Goal: Task Accomplishment & Management: Use online tool/utility

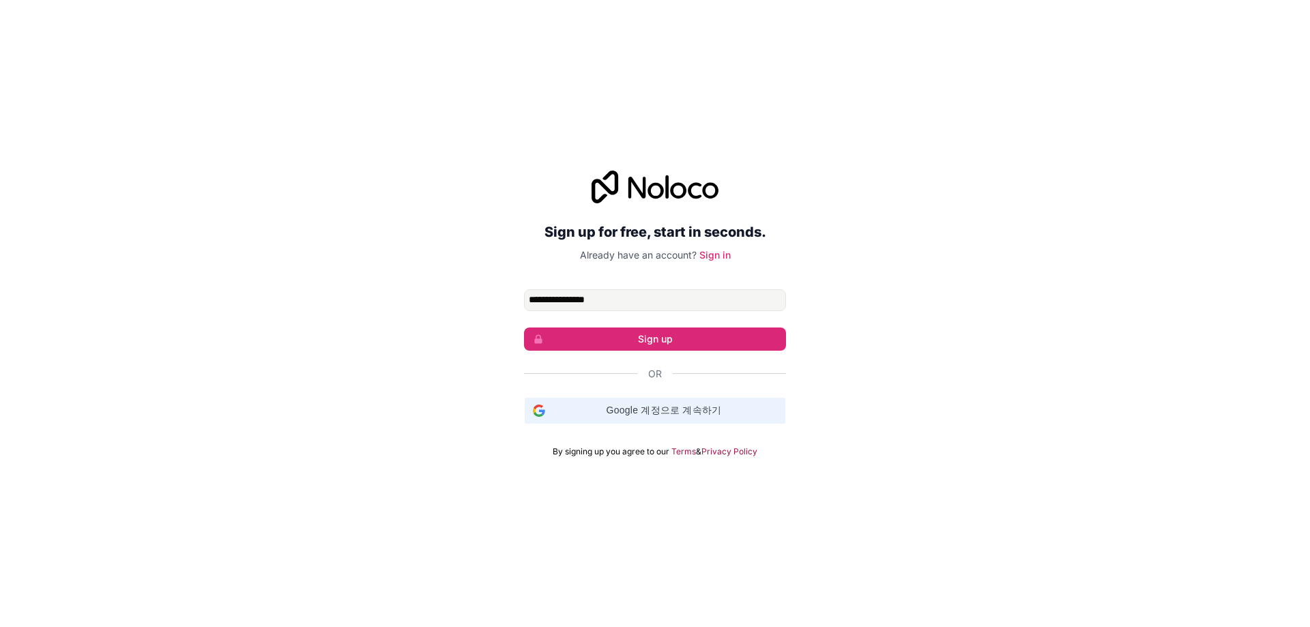
drag, startPoint x: 0, startPoint y: 0, endPoint x: 673, endPoint y: 409, distance: 787.4
click at [673, 409] on span "Google 계정으로 계속하기" at bounding box center [664, 410] width 227 height 14
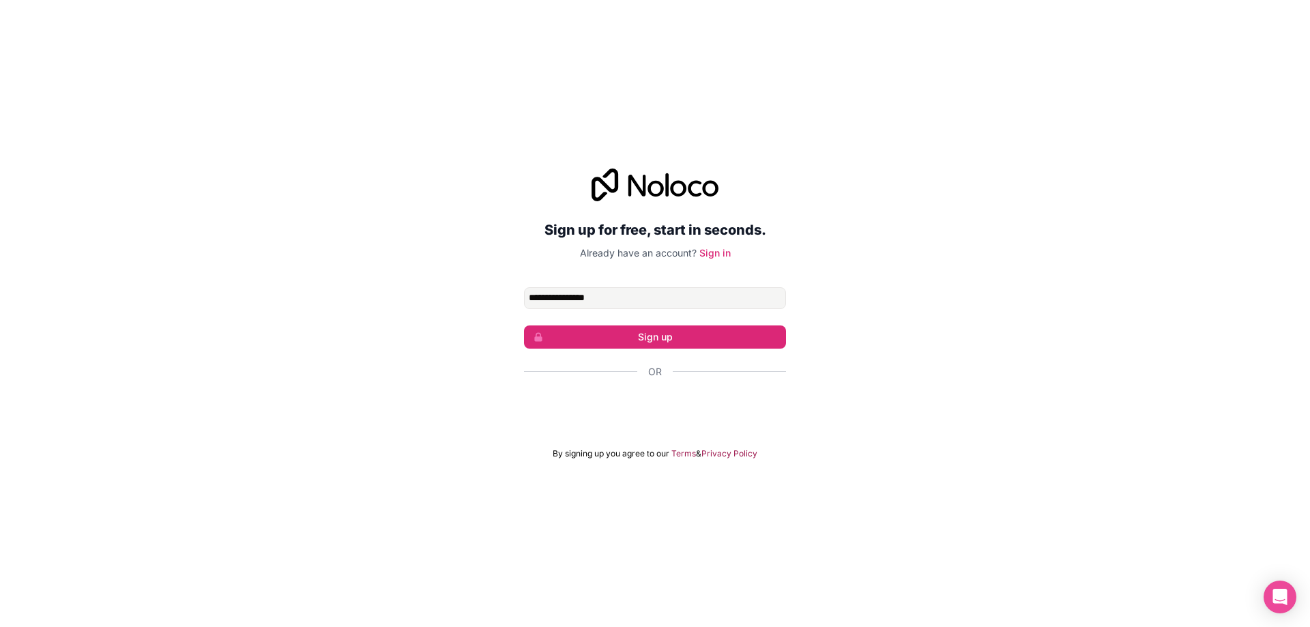
click at [730, 255] on p "Already have an account? Sign in" at bounding box center [655, 253] width 262 height 14
click at [727, 254] on link "Sign in" at bounding box center [715, 253] width 31 height 12
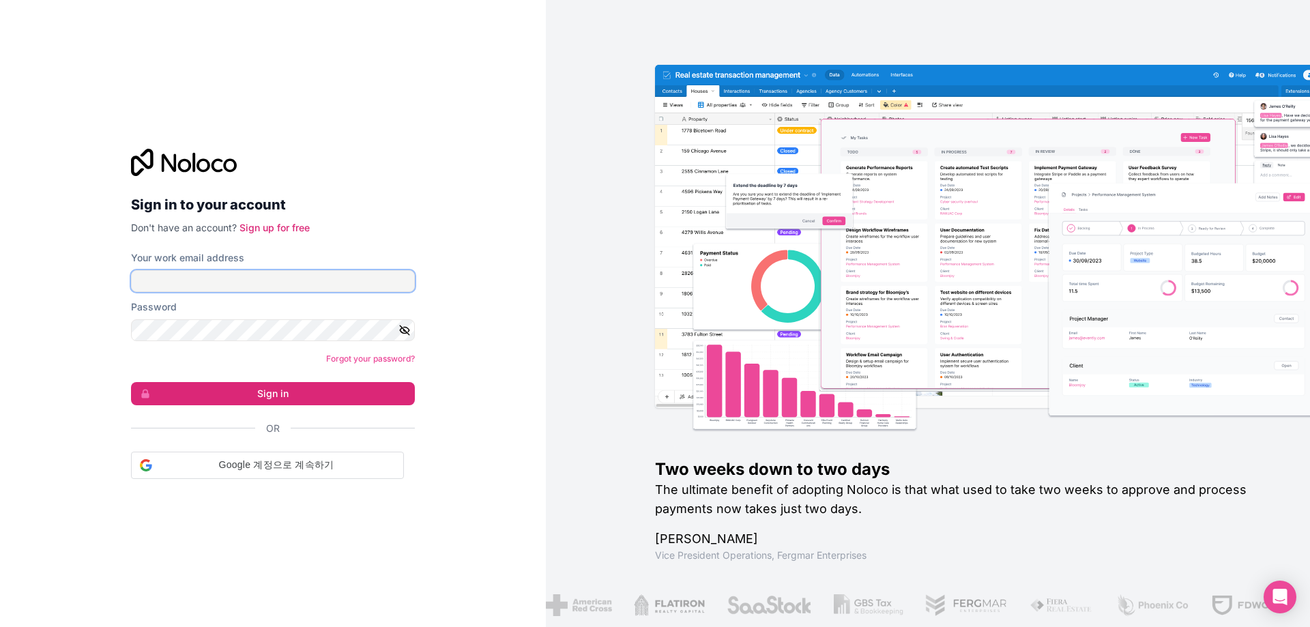
type input "**********"
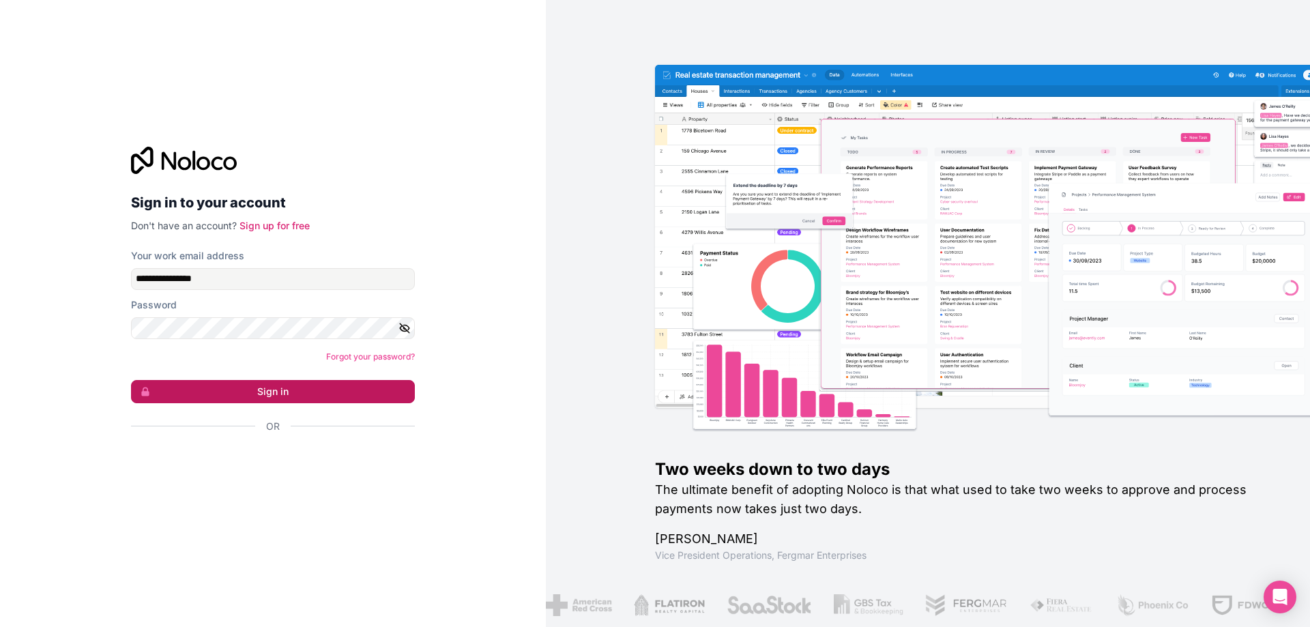
click at [300, 399] on button "Sign in" at bounding box center [273, 391] width 284 height 23
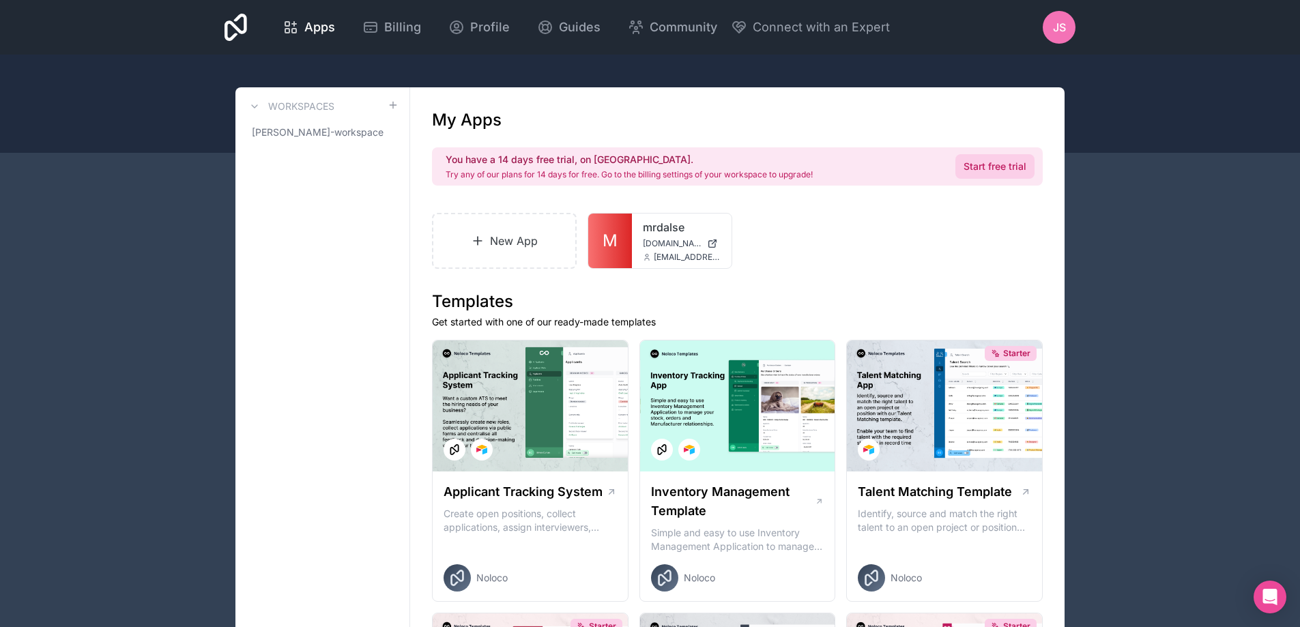
click at [985, 167] on link "Start free trial" at bounding box center [995, 166] width 79 height 25
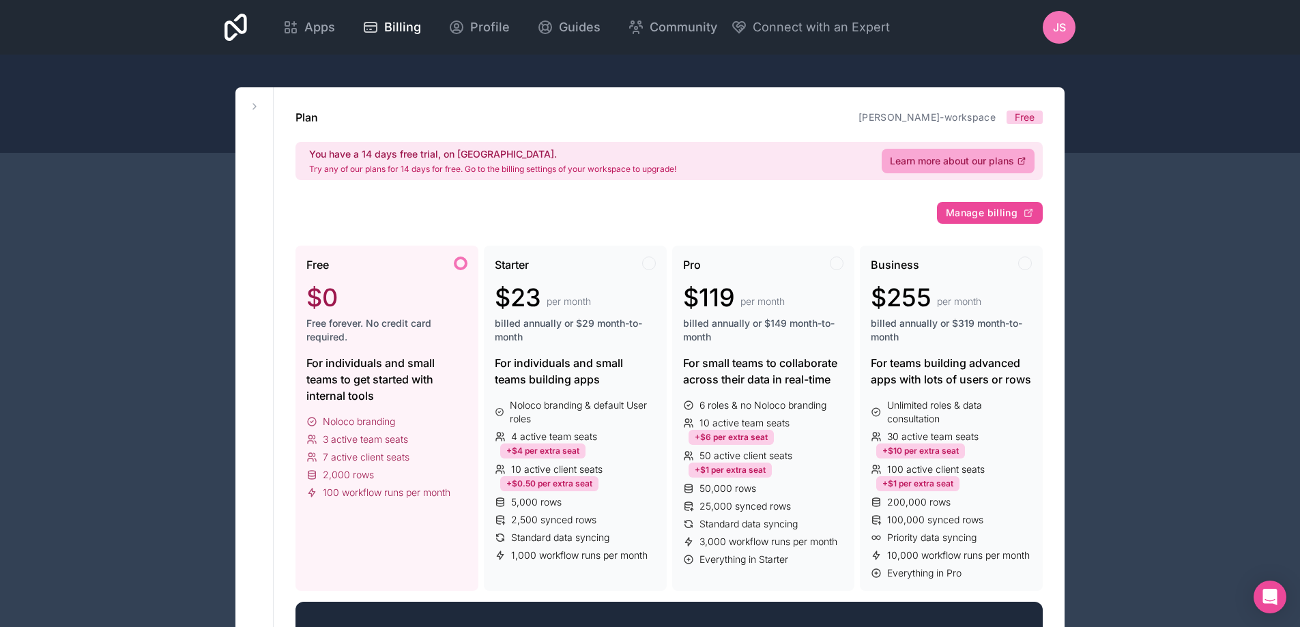
click at [463, 267] on div at bounding box center [461, 264] width 14 height 14
click at [460, 261] on div at bounding box center [461, 264] width 14 height 14
click at [450, 277] on div "Free $0 Free forever. No credit card required." at bounding box center [386, 306] width 161 height 98
drag, startPoint x: 1108, startPoint y: 113, endPoint x: 1080, endPoint y: 131, distance: 33.5
click at [1108, 113] on div at bounding box center [650, 104] width 1300 height 98
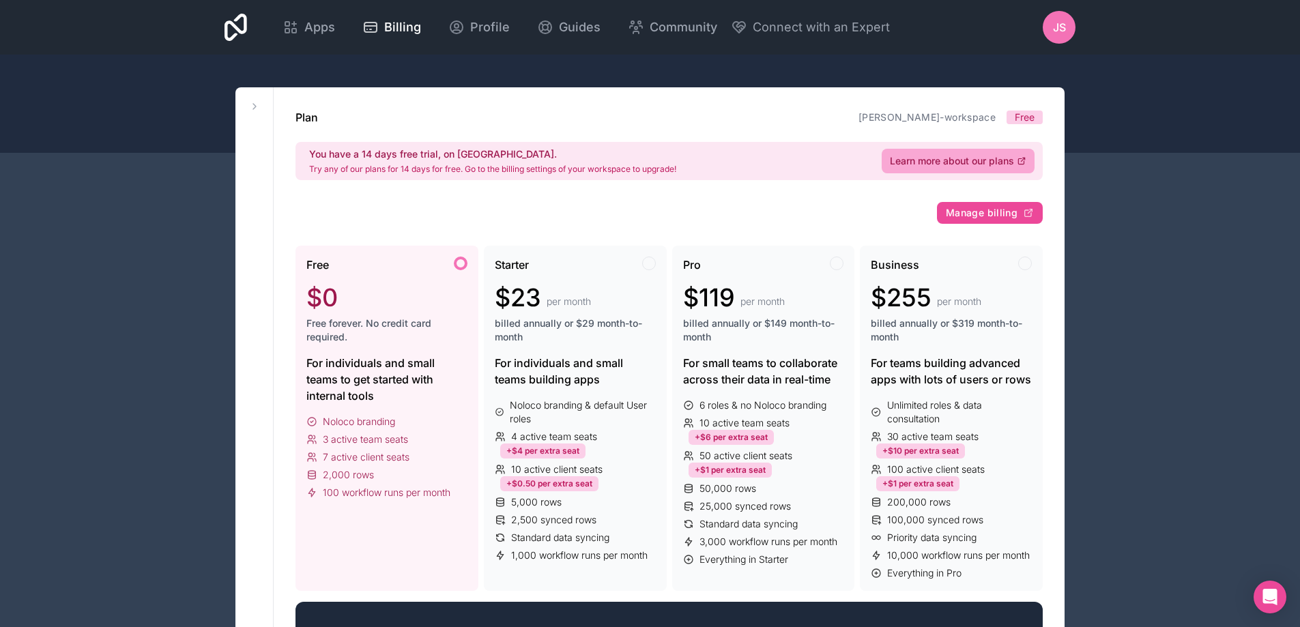
click at [288, 25] on icon at bounding box center [291, 27] width 16 height 16
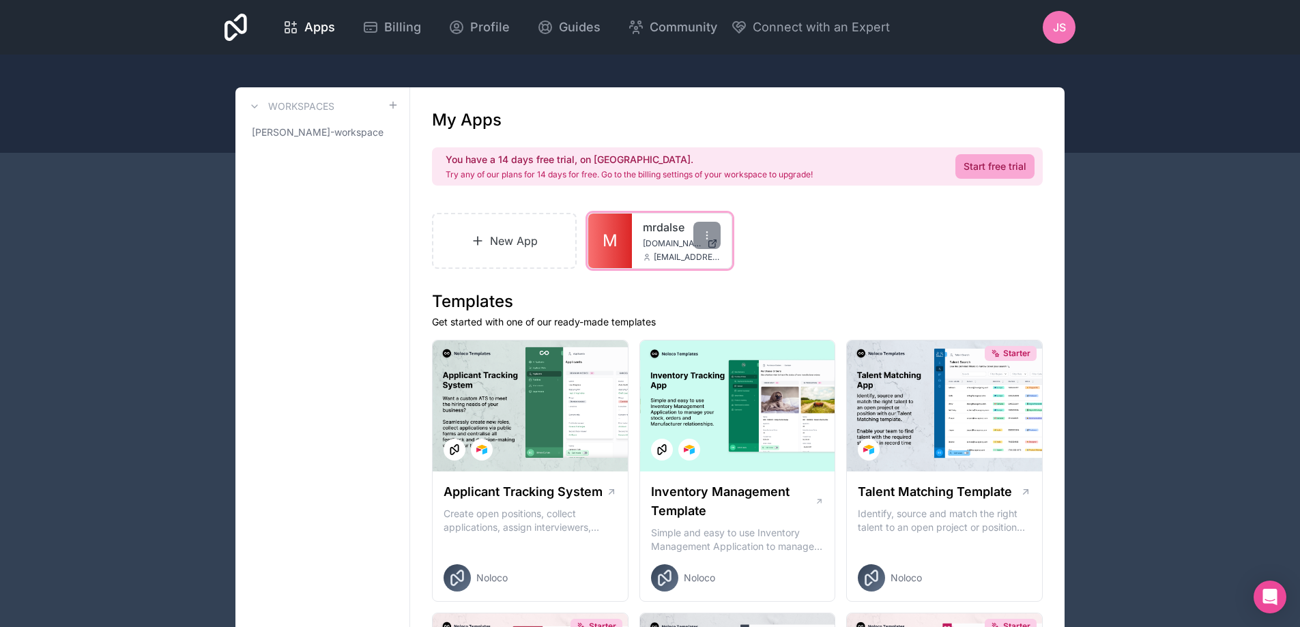
click at [637, 248] on div "mrdalse [DOMAIN_NAME] [EMAIL_ADDRESS][DOMAIN_NAME]" at bounding box center [682, 241] width 100 height 55
click at [671, 247] on span "[DOMAIN_NAME]" at bounding box center [672, 243] width 59 height 11
click at [513, 163] on h2 "You have a 14 days free trial, on [GEOGRAPHIC_DATA]." at bounding box center [629, 160] width 367 height 14
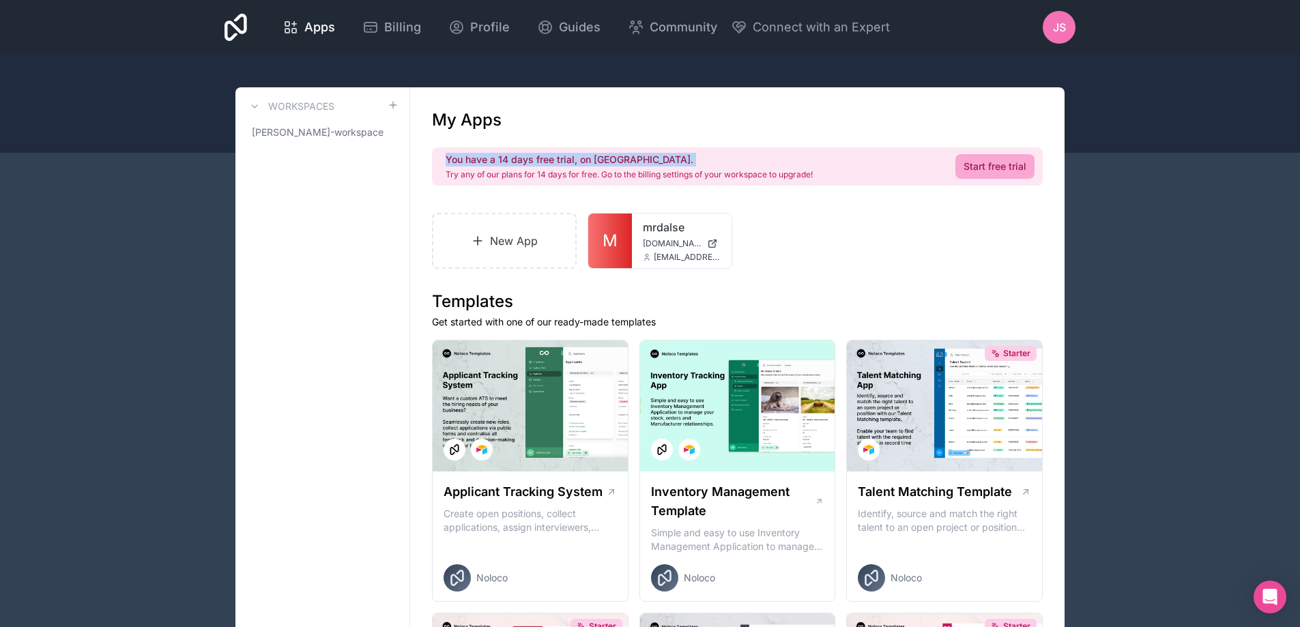
click at [513, 163] on h2 "You have a 14 days free trial, on [GEOGRAPHIC_DATA]." at bounding box center [629, 160] width 367 height 14
click at [527, 176] on p "Try any of our plans for 14 days for free. Go to the billing settings of your w…" at bounding box center [629, 174] width 367 height 11
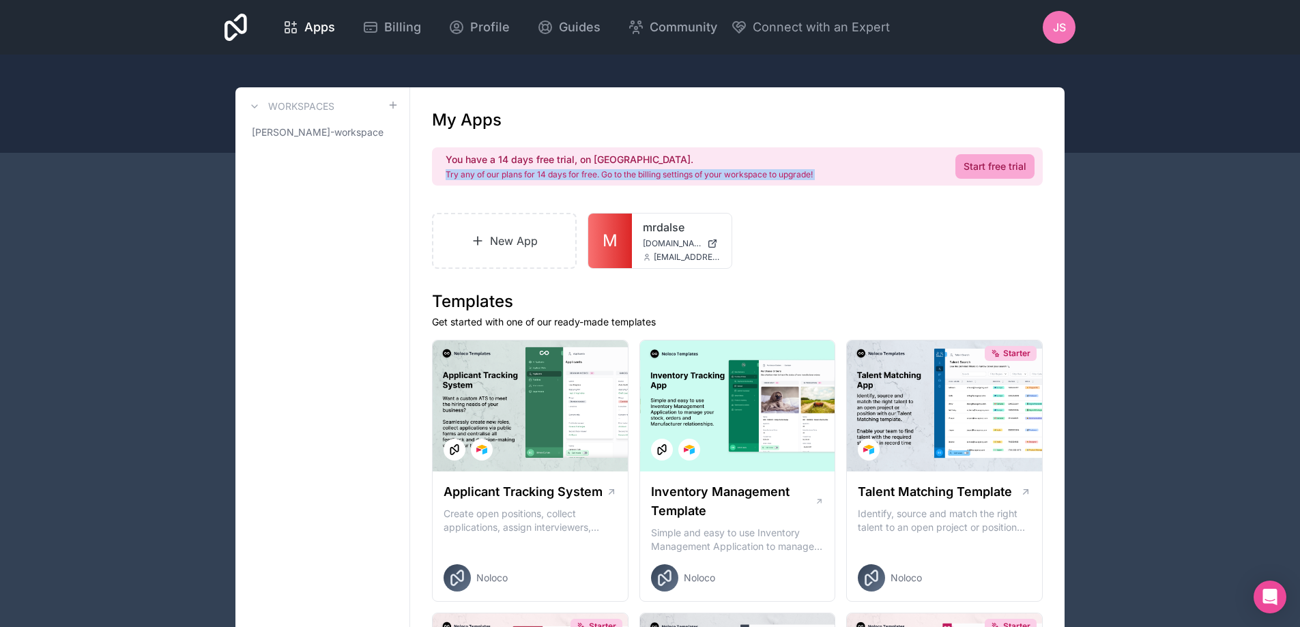
click at [526, 175] on p "Try any of our plans for 14 days for free. Go to the billing settings of your w…" at bounding box center [629, 174] width 367 height 11
click at [902, 214] on div "New App M mrdalse [DOMAIN_NAME] [EMAIL_ADDRESS][DOMAIN_NAME]" at bounding box center [737, 241] width 611 height 56
click at [304, 32] on span "Apps" at bounding box center [319, 27] width 31 height 19
click at [217, 25] on div "Apps Billing Profile Guides Community Connect with an Expert js Billing Profile…" at bounding box center [650, 27] width 873 height 55
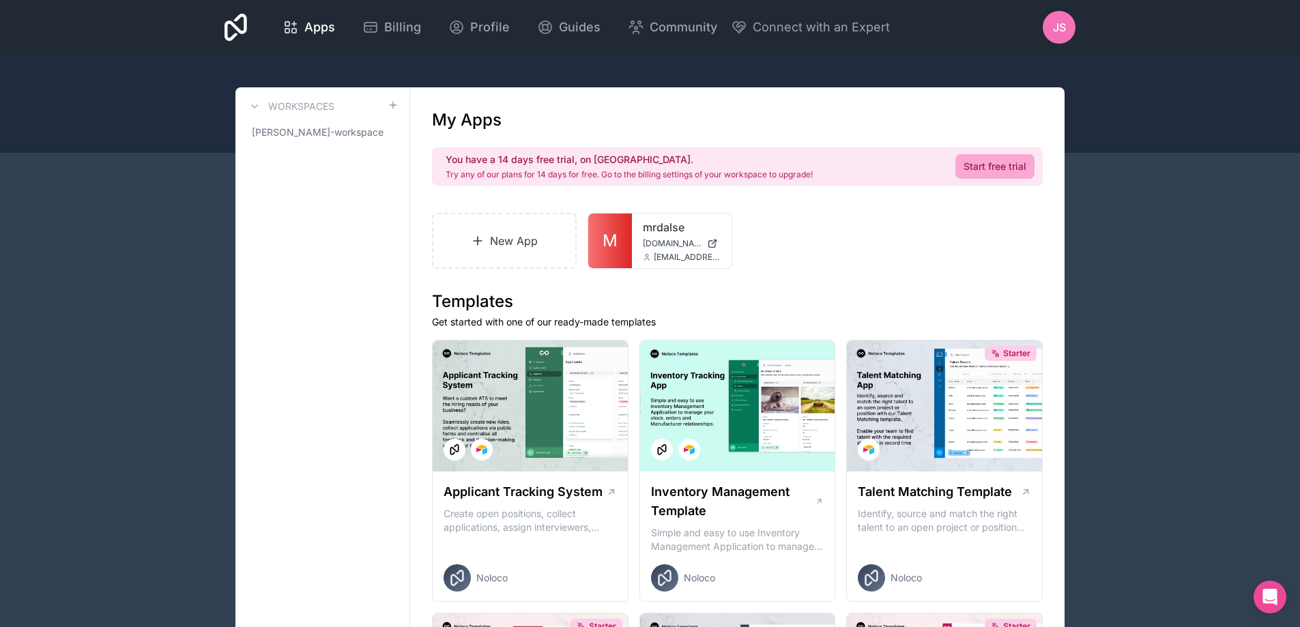
click at [234, 28] on icon at bounding box center [236, 27] width 23 height 27
click at [1158, 138] on div at bounding box center [650, 104] width 1300 height 98
click at [825, 27] on span "Connect with an Expert" at bounding box center [821, 27] width 137 height 19
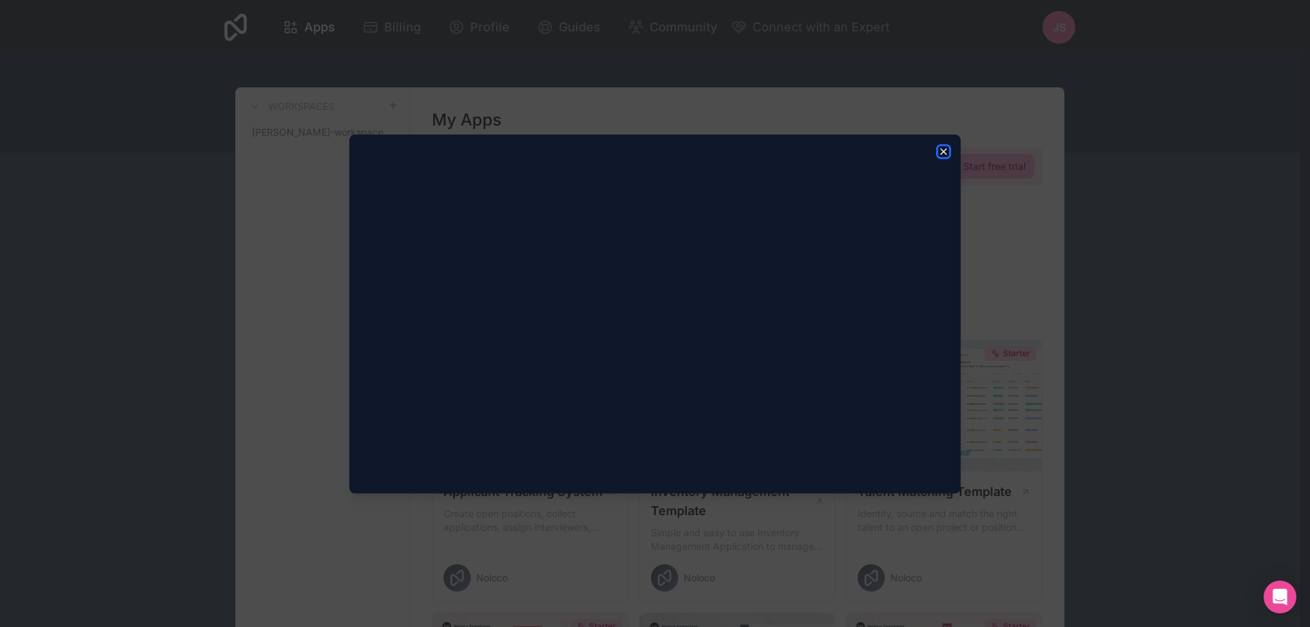
click at [948, 153] on icon "button" at bounding box center [943, 151] width 11 height 11
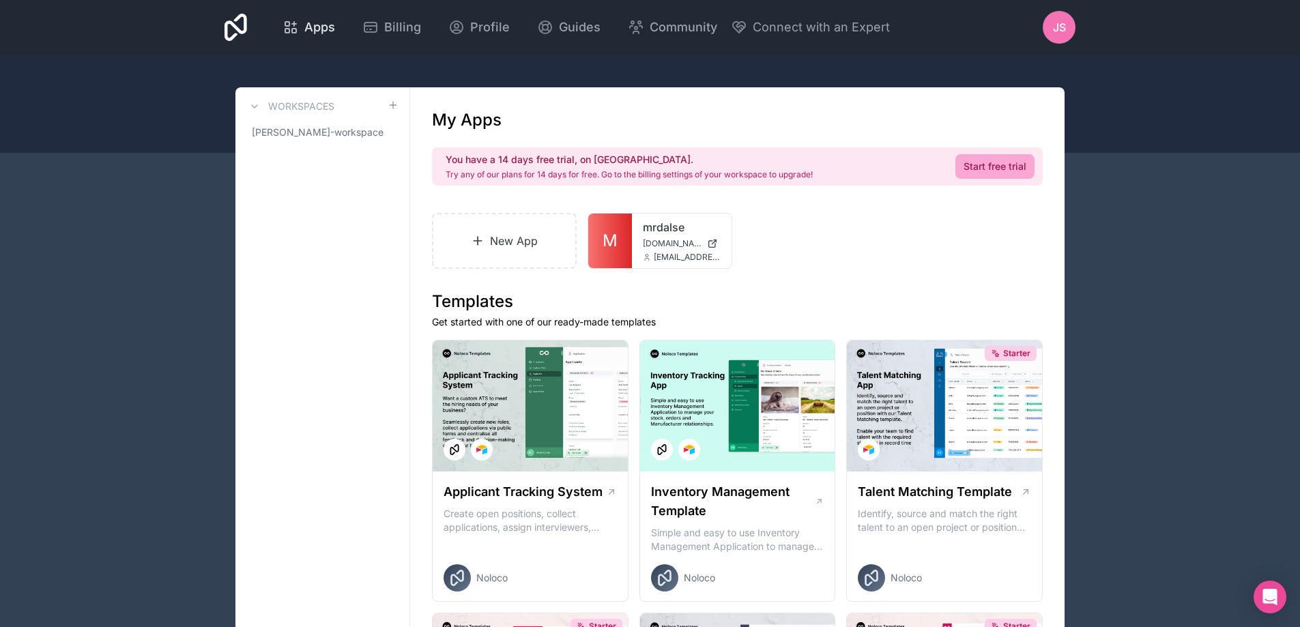
click at [309, 18] on span "Apps" at bounding box center [319, 27] width 31 height 19
click at [234, 31] on icon at bounding box center [236, 27] width 23 height 27
click at [316, 132] on span "[PERSON_NAME]-workspace" at bounding box center [314, 133] width 125 height 14
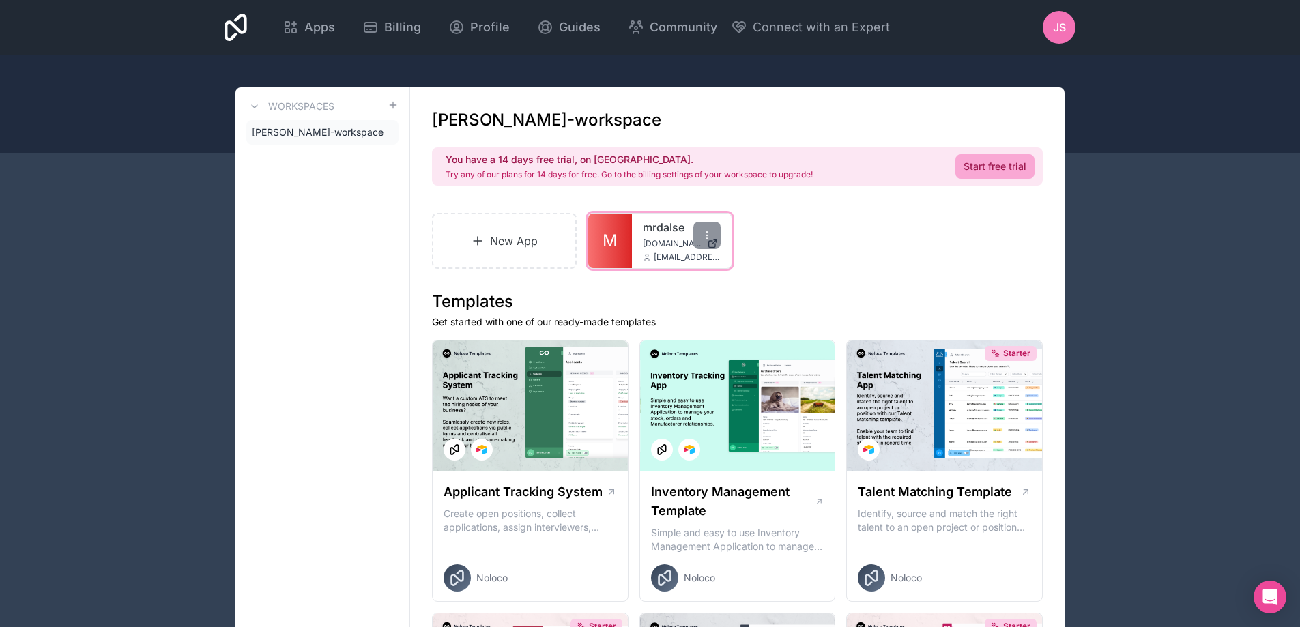
click at [612, 242] on span "M" at bounding box center [610, 241] width 15 height 22
